Goal: Task Accomplishment & Management: Use online tool/utility

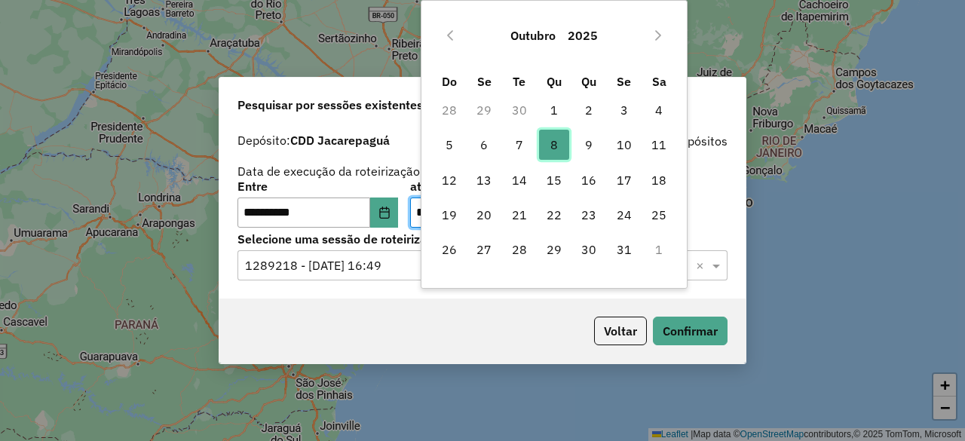
click at [559, 153] on span "8" at bounding box center [554, 145] width 30 height 30
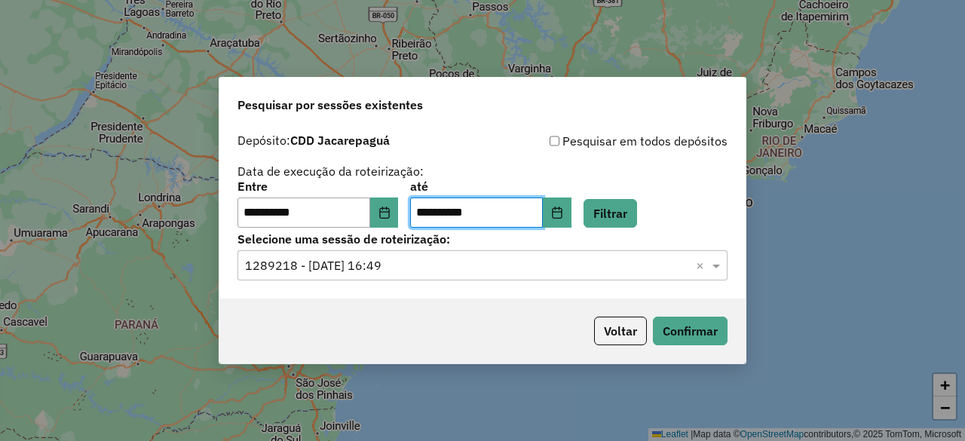
click at [440, 255] on div "Selecione uma sessão × 1289218 - 06/10/2025 16:49 ×" at bounding box center [483, 265] width 490 height 30
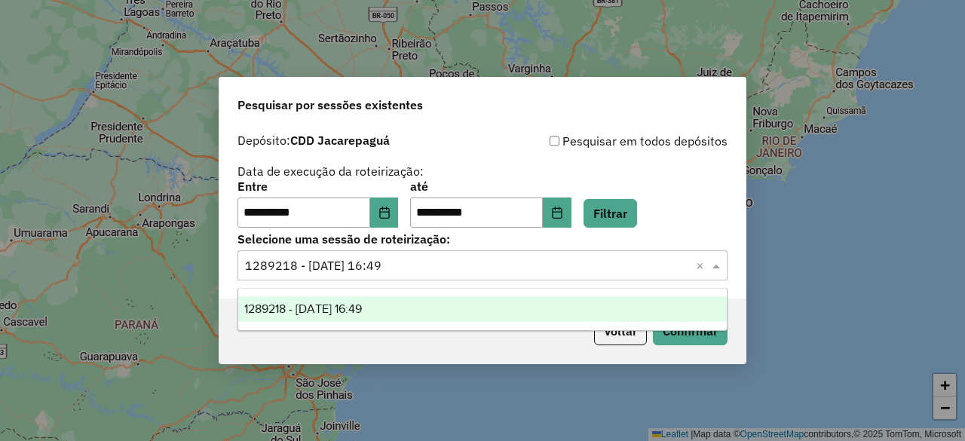
click at [663, 213] on div "**********" at bounding box center [483, 204] width 490 height 47
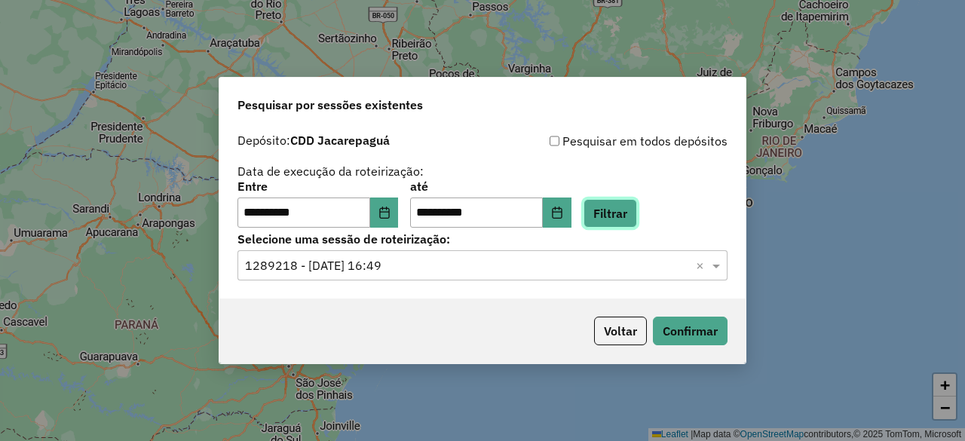
click at [620, 214] on button "Filtrar" at bounding box center [611, 213] width 54 height 29
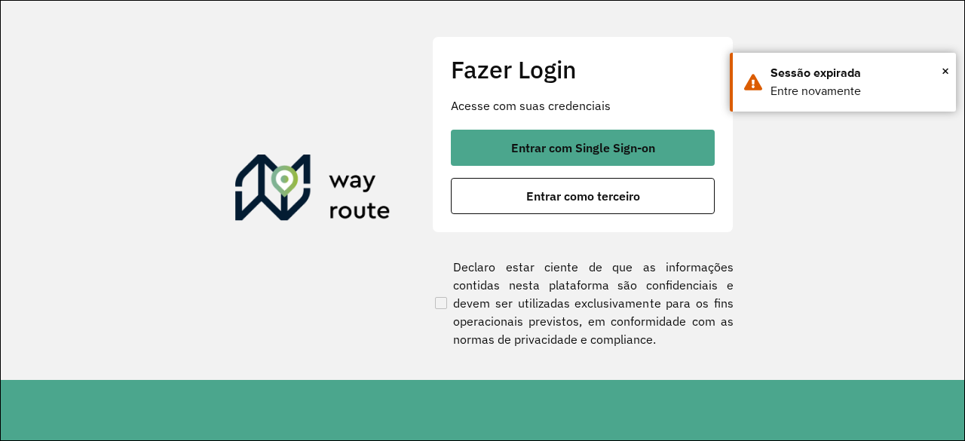
drag, startPoint x: 628, startPoint y: 121, endPoint x: 621, endPoint y: 124, distance: 8.1
click at [627, 121] on div "Fazer Login Acesse com suas credenciais Entrar com Single Sign-on Entrar como t…" at bounding box center [583, 134] width 302 height 196
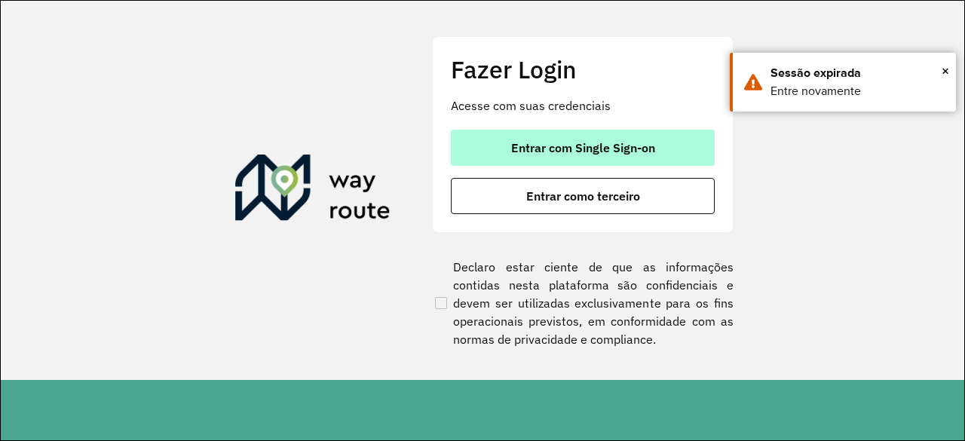
click at [590, 144] on button "Entrar com Single Sign-on" at bounding box center [583, 148] width 264 height 36
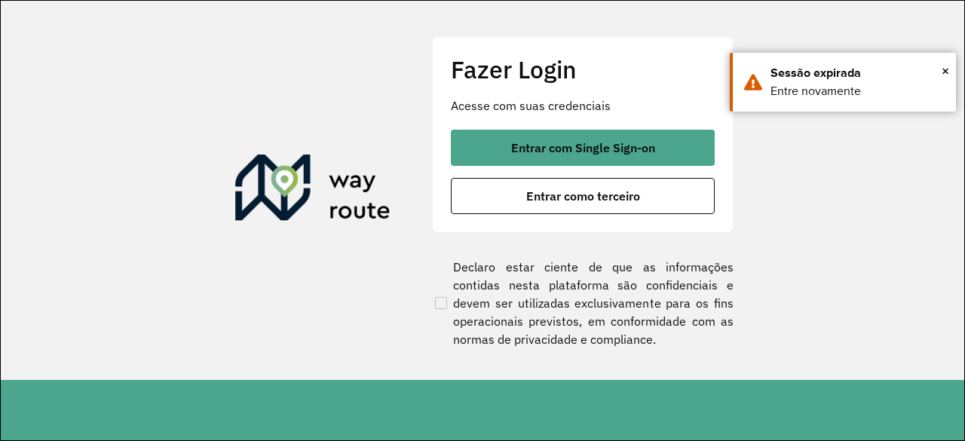
click at [584, 129] on div "Fazer Login Acesse com suas credenciais Entrar com Single Sign-on Entrar como t…" at bounding box center [583, 134] width 302 height 196
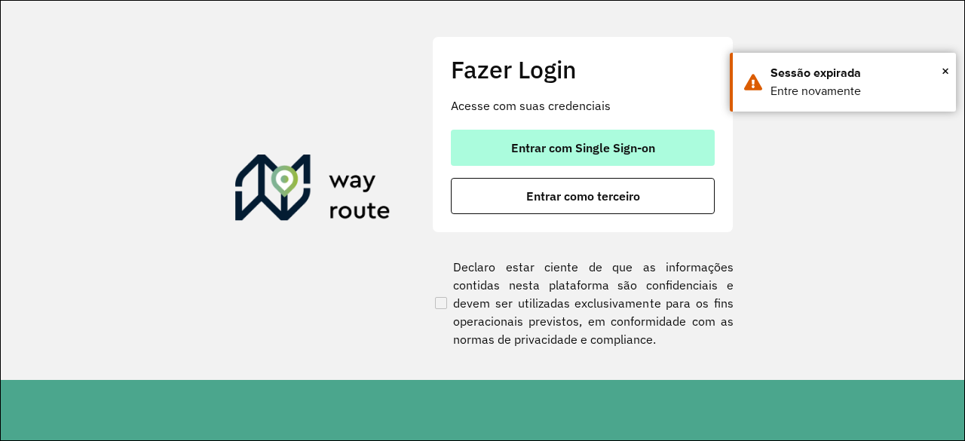
click at [568, 152] on span "Entrar com Single Sign-on" at bounding box center [583, 148] width 144 height 12
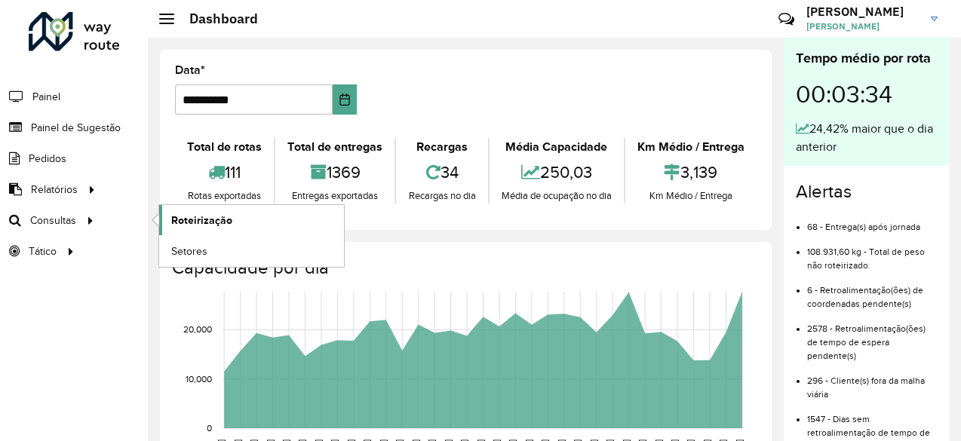
click at [176, 228] on link "Roteirização" at bounding box center [251, 220] width 185 height 30
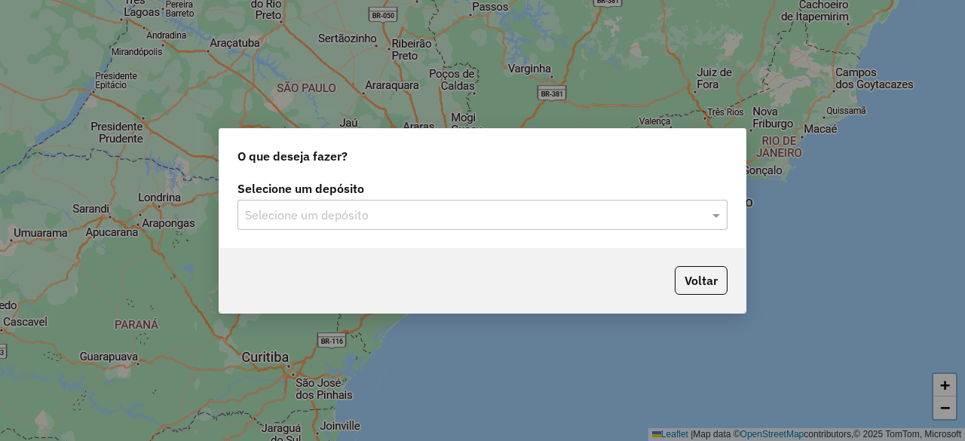
click at [605, 223] on input "text" at bounding box center [467, 216] width 445 height 18
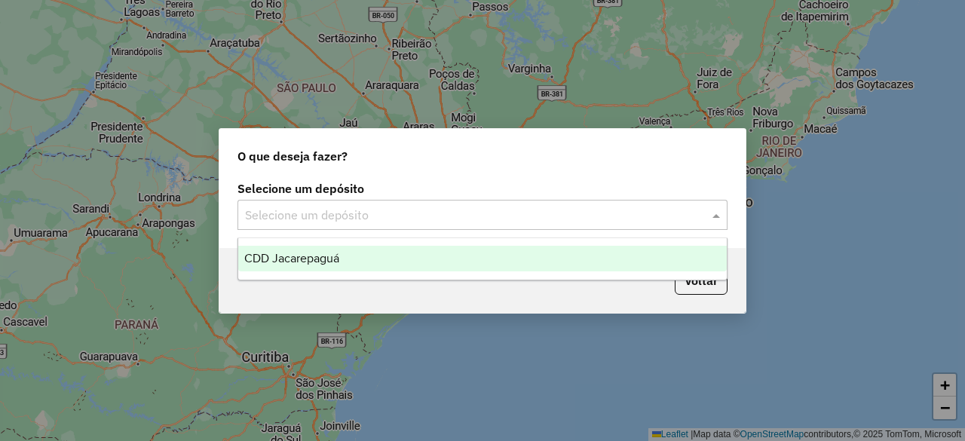
click at [510, 247] on div "CDD Jacarepaguá" at bounding box center [482, 259] width 488 height 26
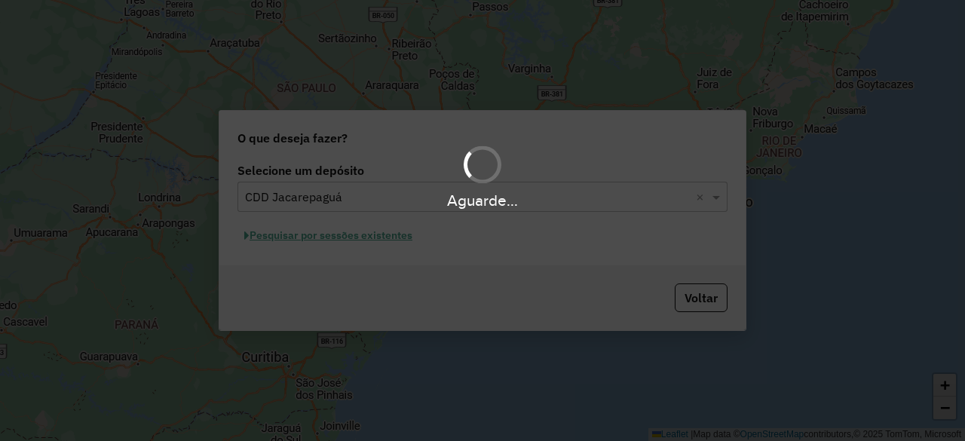
click at [344, 239] on div "Aguarde..." at bounding box center [482, 220] width 965 height 441
click at [385, 241] on div "Aguarde..." at bounding box center [482, 220] width 965 height 441
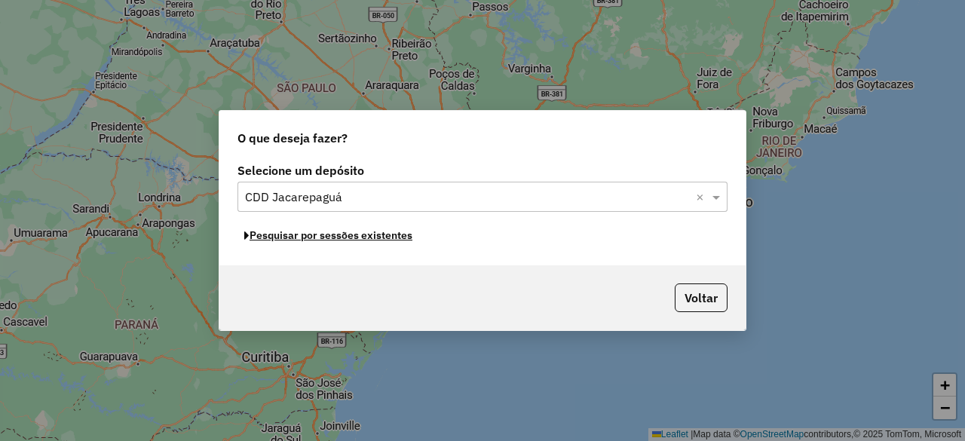
click at [385, 241] on button "Pesquisar por sessões existentes" at bounding box center [329, 235] width 182 height 23
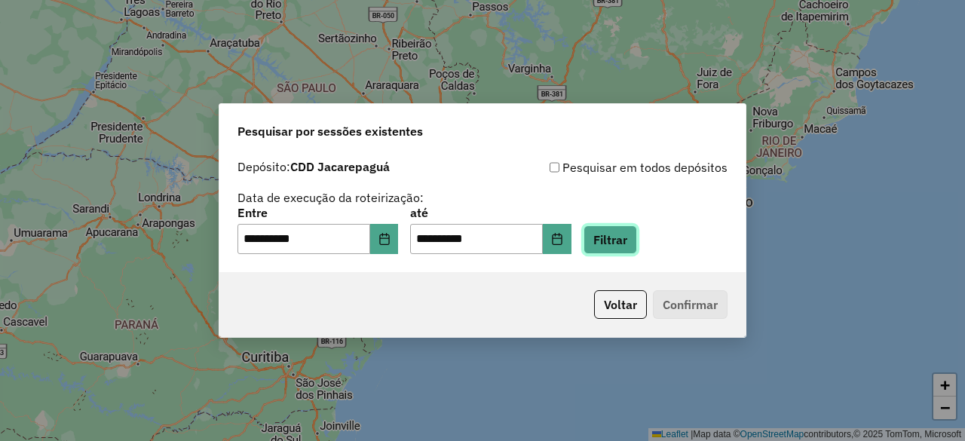
click at [632, 239] on button "Filtrar" at bounding box center [611, 239] width 54 height 29
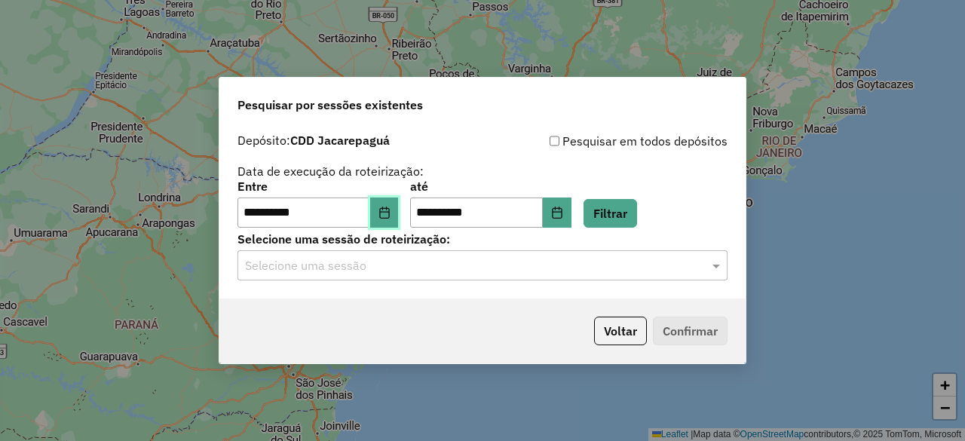
click at [391, 210] on icon "Choose Date" at bounding box center [384, 213] width 12 height 12
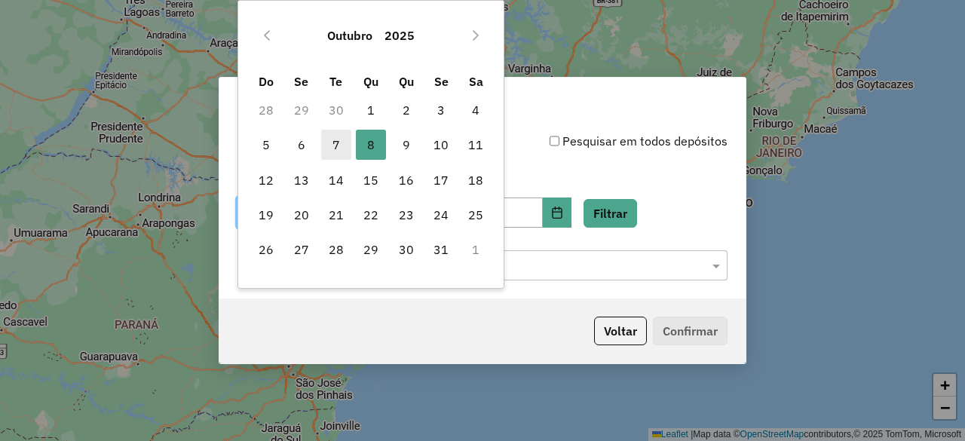
click at [333, 144] on span "7" at bounding box center [336, 145] width 30 height 30
type input "**********"
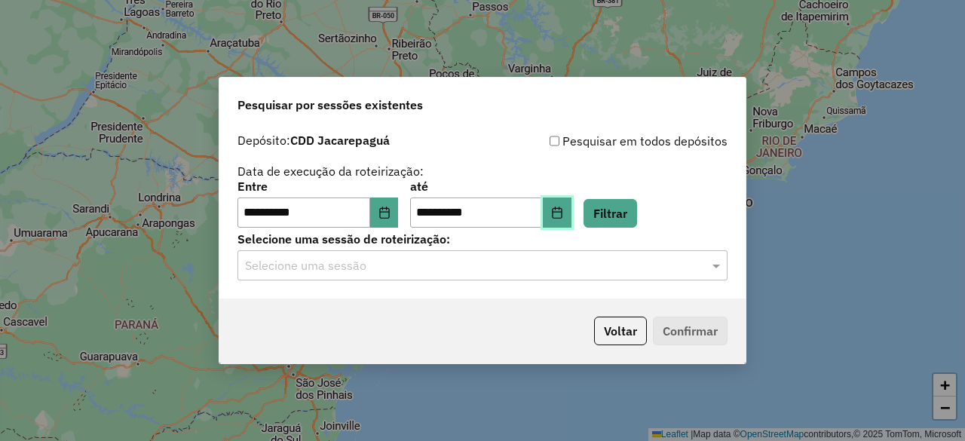
click at [567, 210] on button "Choose Date" at bounding box center [557, 213] width 29 height 30
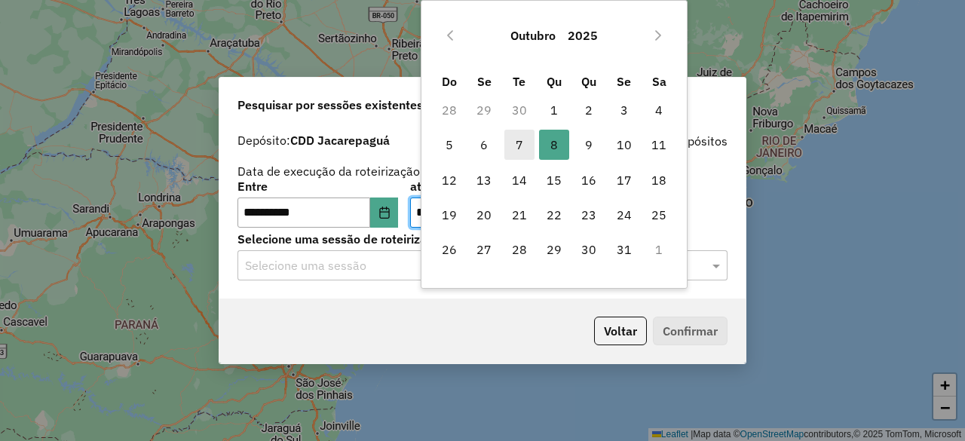
click at [522, 146] on span "7" at bounding box center [519, 145] width 30 height 30
type input "**********"
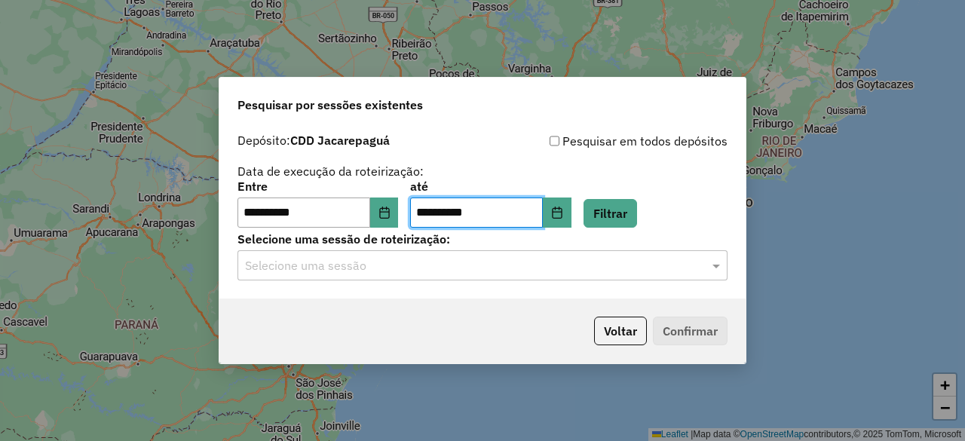
click at [546, 262] on input "text" at bounding box center [467, 266] width 445 height 18
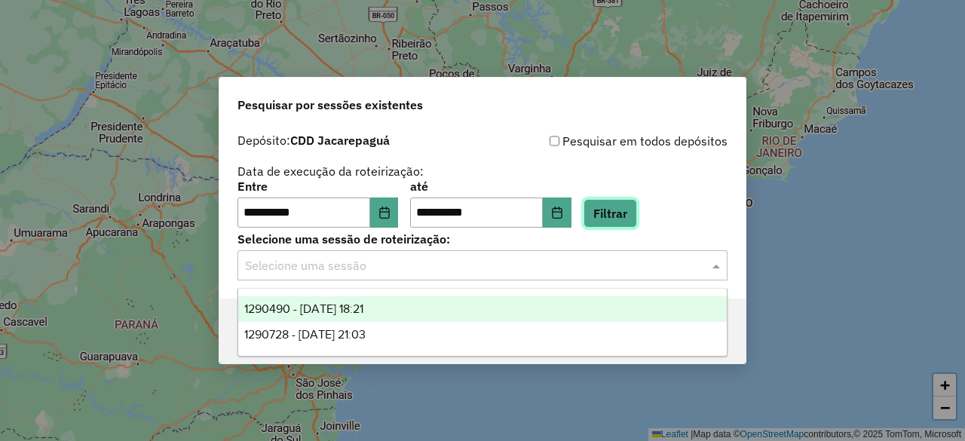
click at [636, 206] on button "Filtrar" at bounding box center [611, 213] width 54 height 29
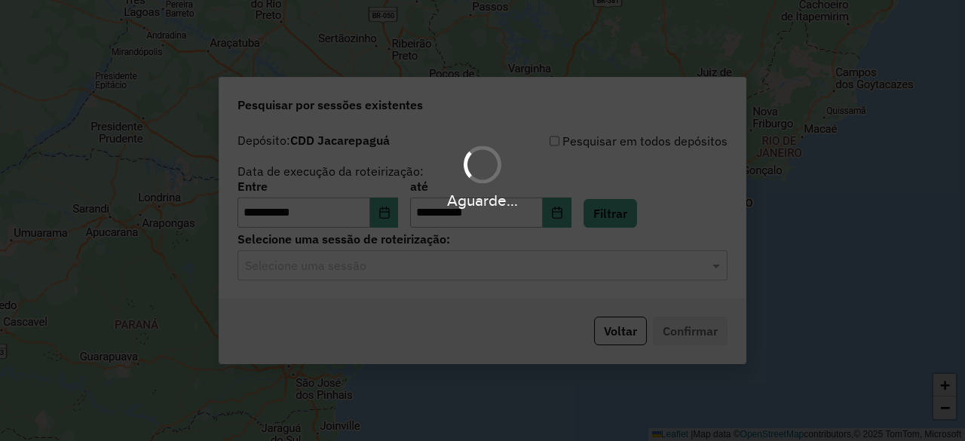
click at [447, 281] on div "Aguarde..." at bounding box center [482, 220] width 965 height 441
click at [448, 280] on div "Aguarde..." at bounding box center [482, 220] width 965 height 441
click at [448, 280] on div "Selecione uma sessão" at bounding box center [483, 265] width 490 height 30
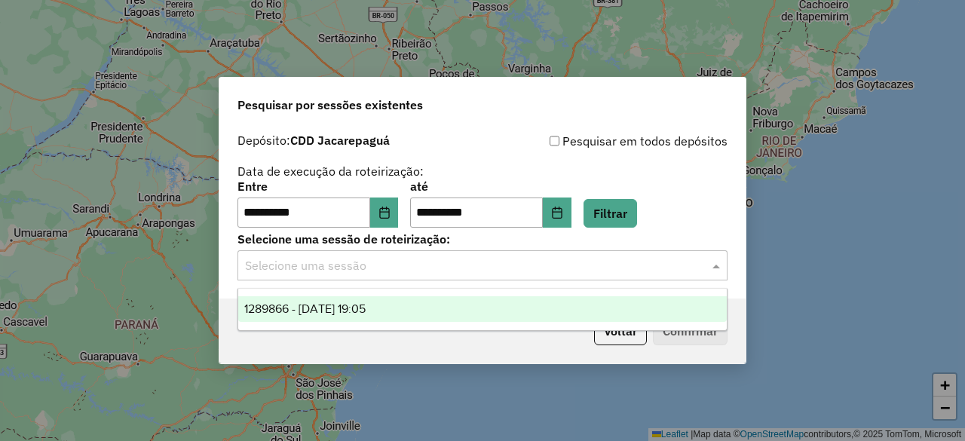
click at [375, 303] on div "1289866 - 07/10/2025 19:05" at bounding box center [482, 309] width 488 height 26
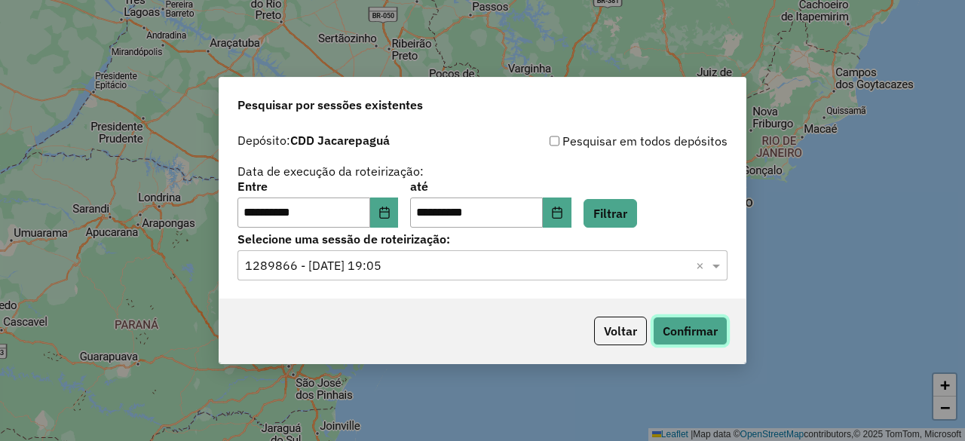
click at [701, 329] on button "Confirmar" at bounding box center [690, 331] width 75 height 29
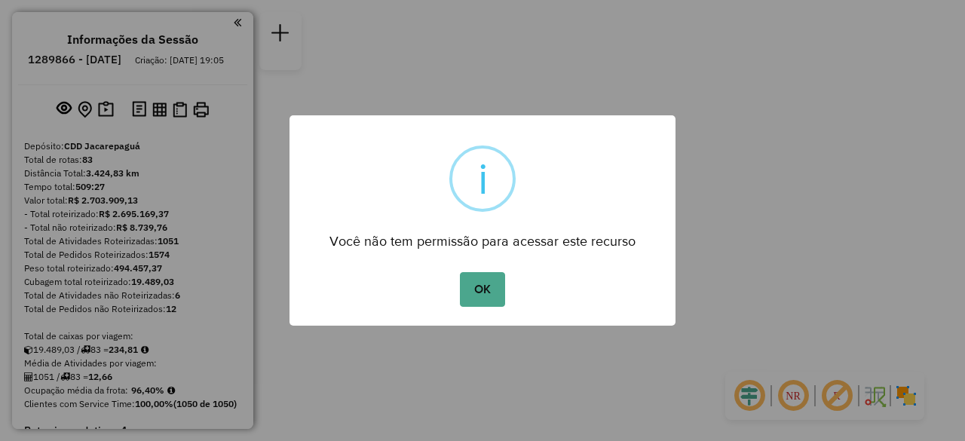
drag, startPoint x: 475, startPoint y: 293, endPoint x: 478, endPoint y: 280, distance: 13.9
click at [478, 289] on button "OK" at bounding box center [482, 289] width 44 height 35
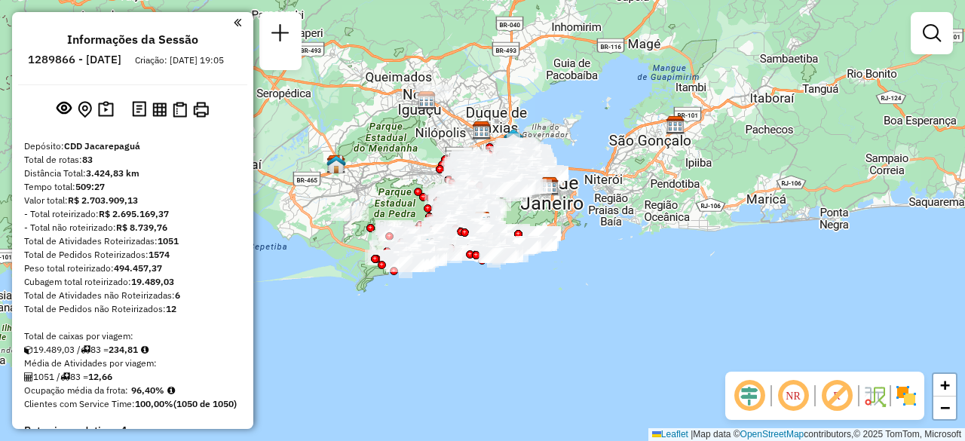
scroll to position [2127, 0]
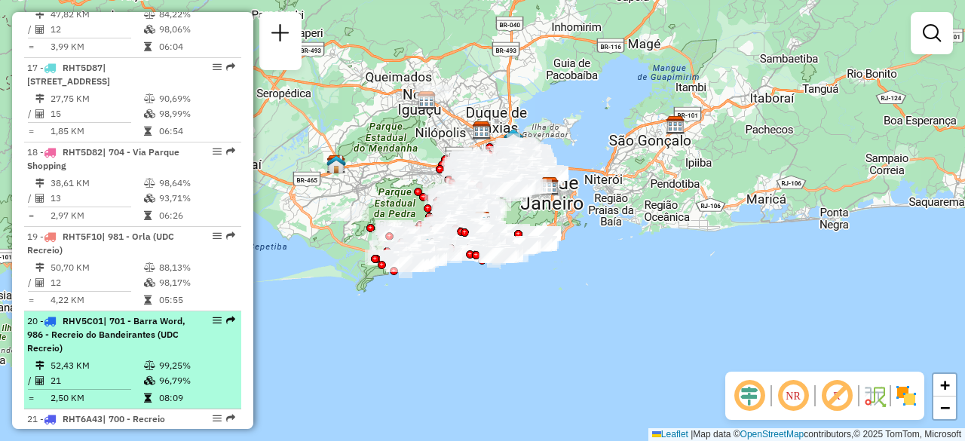
click at [83, 311] on li "20 - RHV5C01 | 701 - Barra Word, 986 - Recreio do Bandeirantes (UDC Recreio) 52…" at bounding box center [132, 360] width 217 height 98
select select "**********"
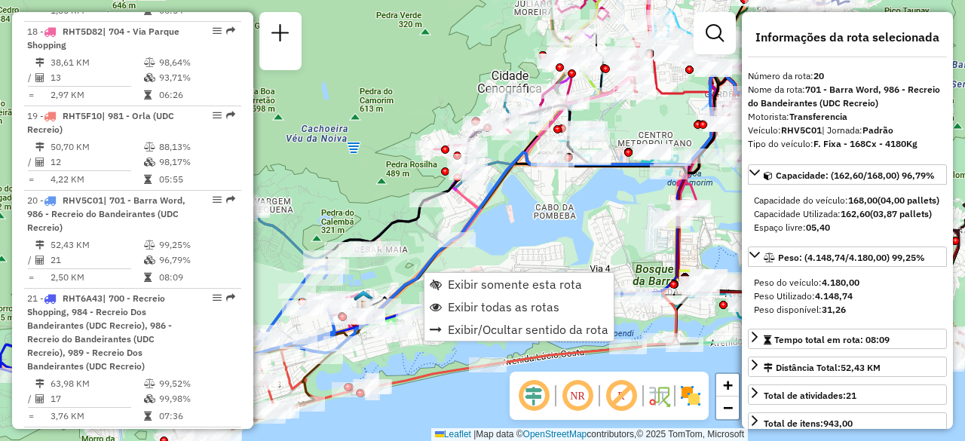
scroll to position [2326, 0]
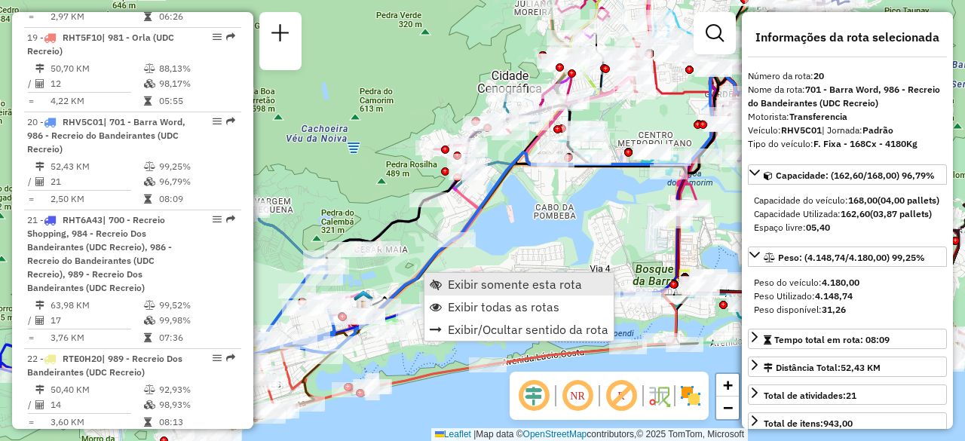
click at [452, 280] on span "Exibir somente esta rota" at bounding box center [515, 284] width 134 height 12
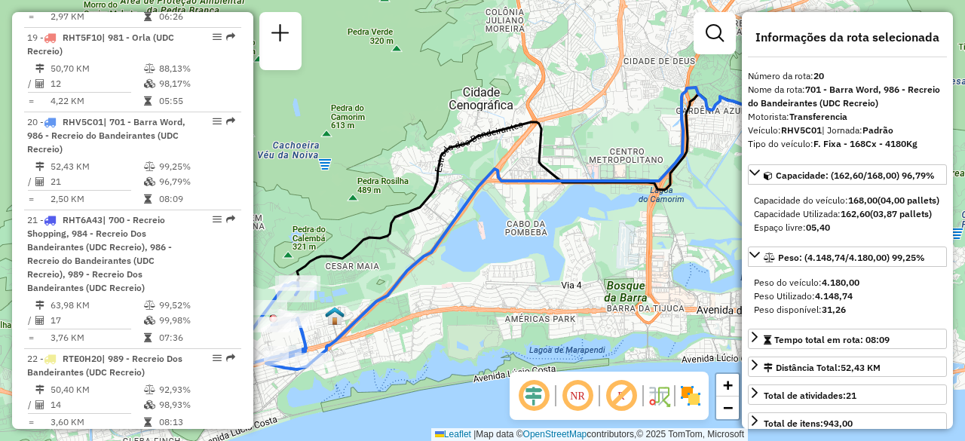
drag, startPoint x: 639, startPoint y: 215, endPoint x: 704, endPoint y: 150, distance: 91.7
click at [694, 162] on div "Janela de atendimento Grade de atendimento Capacidade Transportadoras Veículos …" at bounding box center [482, 220] width 965 height 441
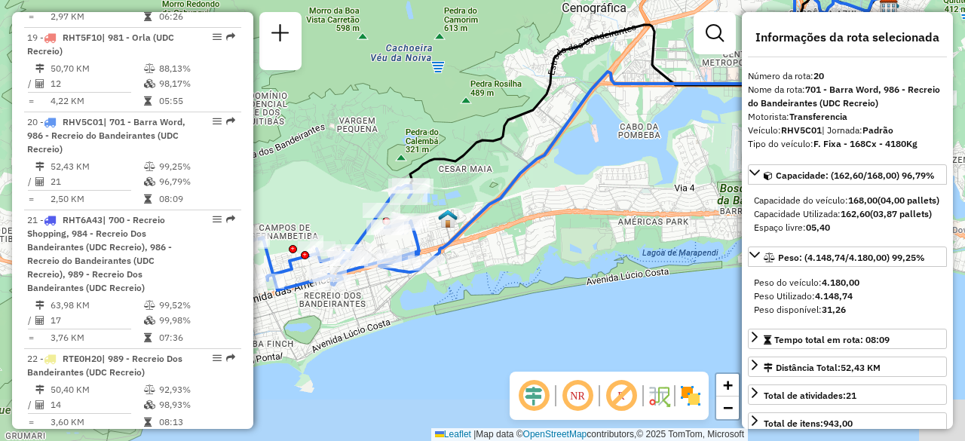
drag, startPoint x: 467, startPoint y: 208, endPoint x: 629, endPoint y: 201, distance: 161.5
click at [629, 201] on div "Janela de atendimento Grade de atendimento Capacidade Transportadoras Veículos …" at bounding box center [482, 220] width 965 height 441
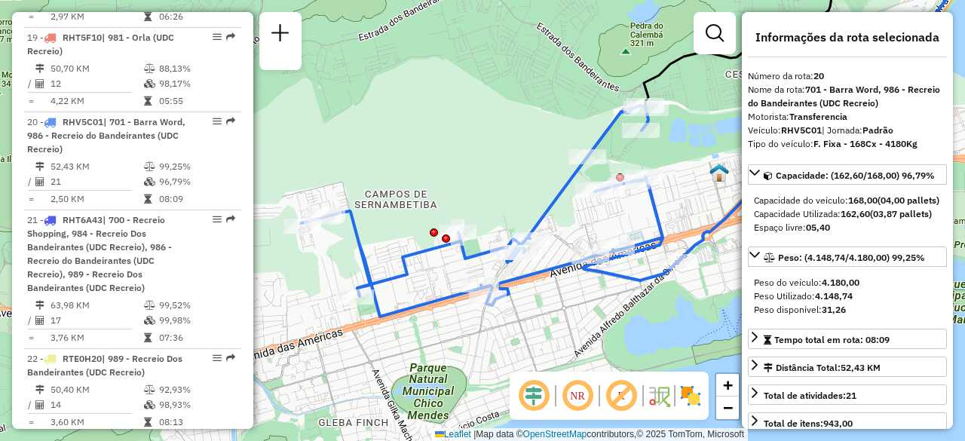
drag, startPoint x: 573, startPoint y: 263, endPoint x: 503, endPoint y: 307, distance: 82.6
click at [503, 307] on div "Janela de atendimento Grade de atendimento Capacidade Transportadoras Veículos …" at bounding box center [482, 220] width 965 height 441
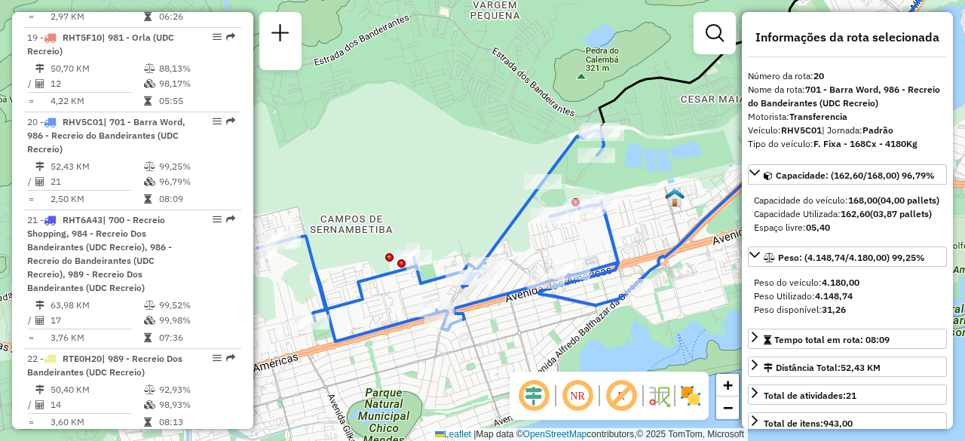
click at [513, 297] on div "Janela de atendimento Grade de atendimento Capacidade Transportadoras Veículos …" at bounding box center [482, 220] width 965 height 441
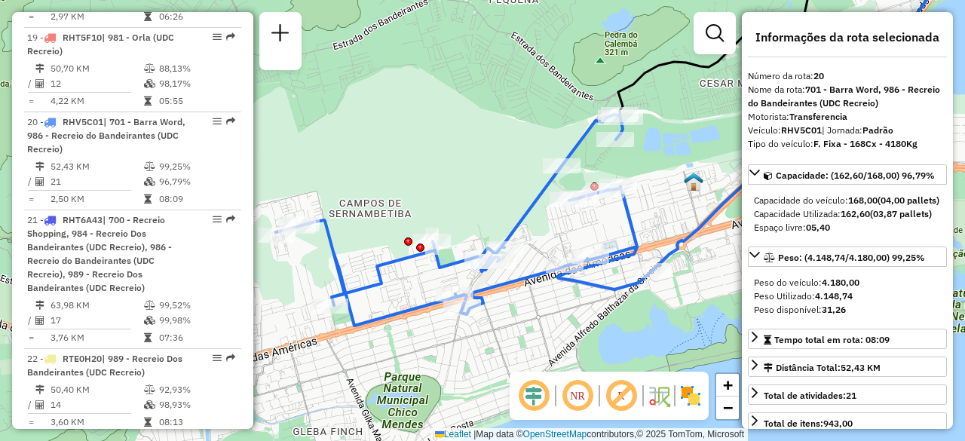
drag, startPoint x: 523, startPoint y: 293, endPoint x: 541, endPoint y: 278, distance: 23.1
click at [541, 278] on icon at bounding box center [464, 220] width 376 height 211
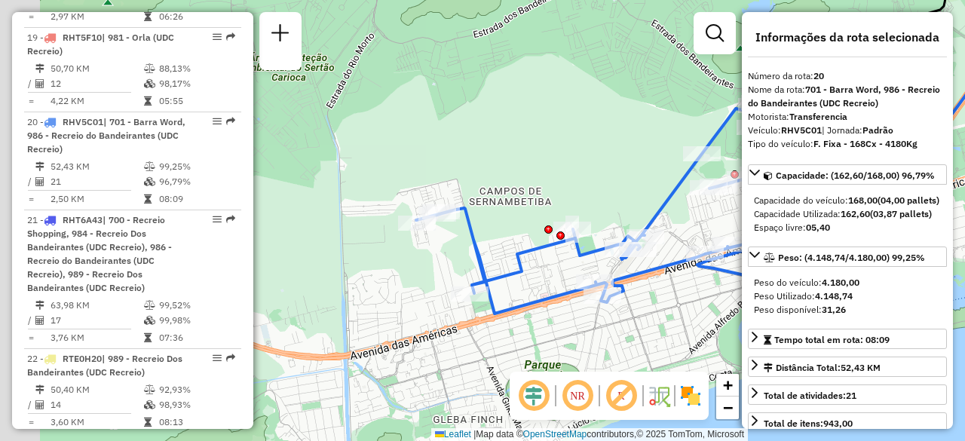
drag, startPoint x: 403, startPoint y: 233, endPoint x: 506, endPoint y: 212, distance: 105.4
click at [506, 212] on div "Janela de atendimento Grade de atendimento Capacidade Transportadoras Veículos …" at bounding box center [482, 220] width 965 height 441
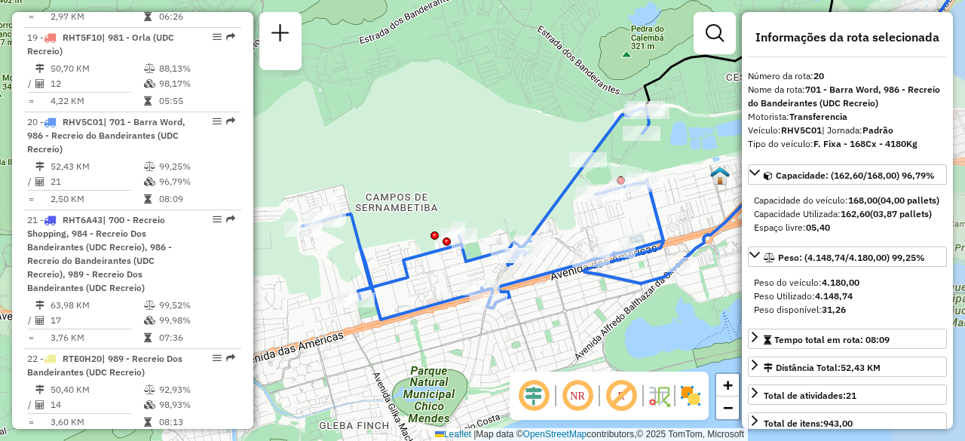
drag, startPoint x: 648, startPoint y: 253, endPoint x: 599, endPoint y: 268, distance: 51.8
click at [599, 267] on div at bounding box center [591, 259] width 38 height 15
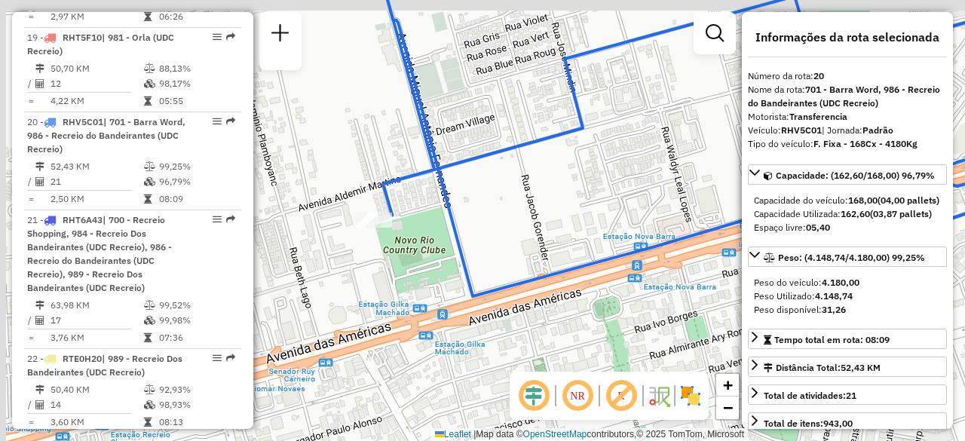
drag, startPoint x: 409, startPoint y: 290, endPoint x: 542, endPoint y: 333, distance: 140.0
click at [542, 334] on div "Janela de atendimento Grade de atendimento Capacidade Transportadoras Veículos …" at bounding box center [482, 220] width 965 height 441
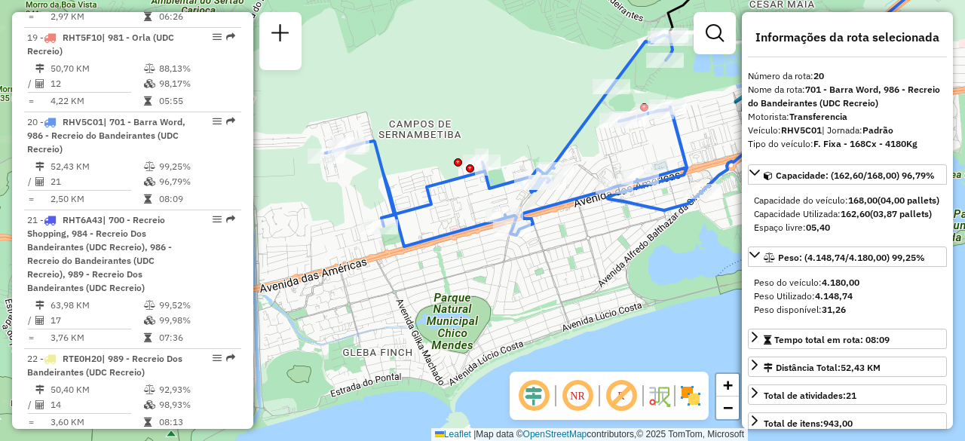
drag, startPoint x: 611, startPoint y: 264, endPoint x: 475, endPoint y: 222, distance: 141.9
click at [475, 222] on icon at bounding box center [514, 140] width 376 height 211
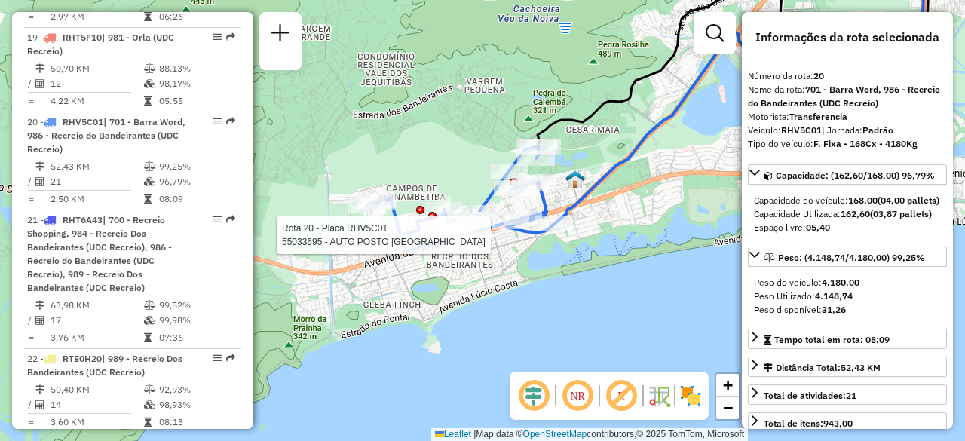
drag, startPoint x: 391, startPoint y: 285, endPoint x: 361, endPoint y: 268, distance: 34.8
click at [361, 268] on div "Rota 20 - Placa RHV5C01 55033695 - AUTO POSTO NOVO AMER Janela de atendimento G…" at bounding box center [482, 220] width 965 height 441
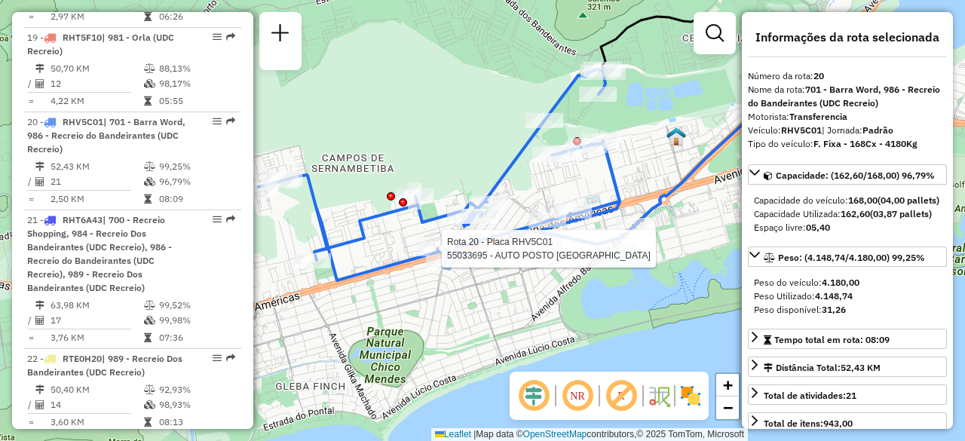
drag, startPoint x: 500, startPoint y: 259, endPoint x: 496, endPoint y: 299, distance: 40.1
click at [495, 296] on div "Rota 20 - Placa RHV5C01 55033695 - AUTO POSTO NOVO AMER Janela de atendimento G…" at bounding box center [482, 220] width 965 height 441
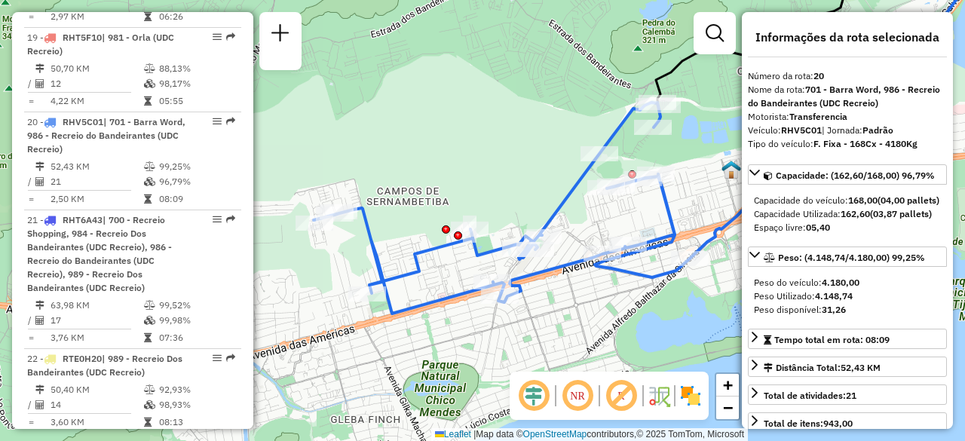
drag, startPoint x: 503, startPoint y: 313, endPoint x: 518, endPoint y: 333, distance: 24.7
click at [518, 333] on div "Janela de atendimento Grade de atendimento Capacidade Transportadoras Veículos …" at bounding box center [482, 220] width 965 height 441
